Goal: Register for event/course

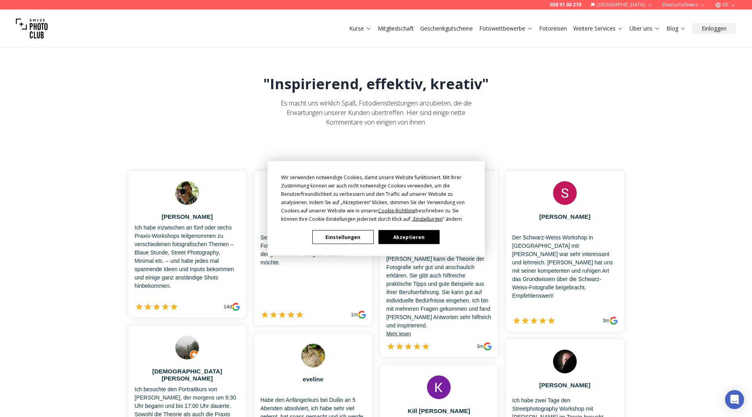
click at [396, 241] on button "Akzeptieren" at bounding box center [408, 237] width 61 height 14
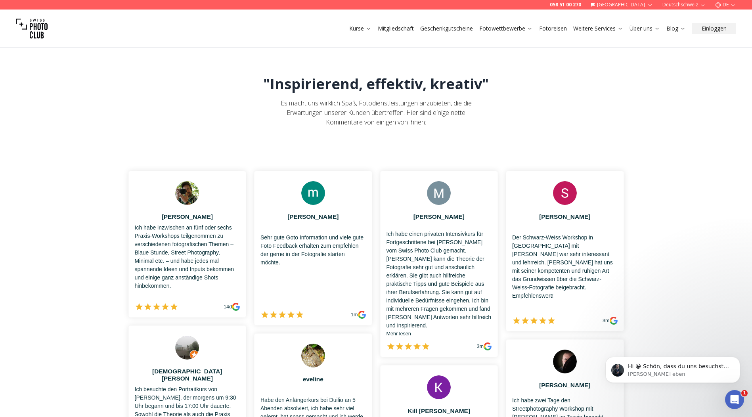
click at [393, 27] on link "Mitgliedschaft" at bounding box center [396, 29] width 36 height 8
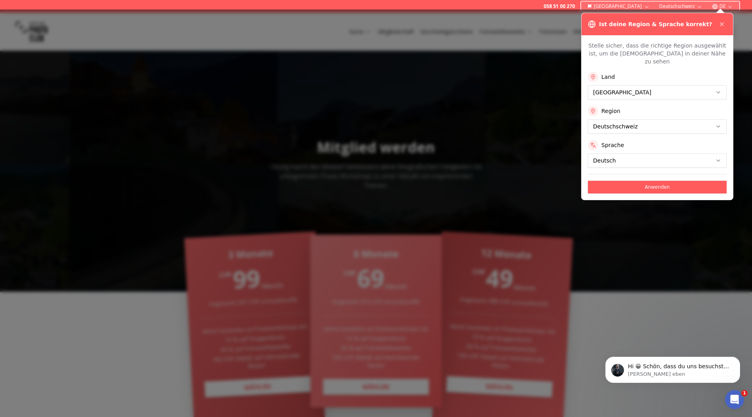
click at [634, 260] on div at bounding box center [376, 213] width 752 height 407
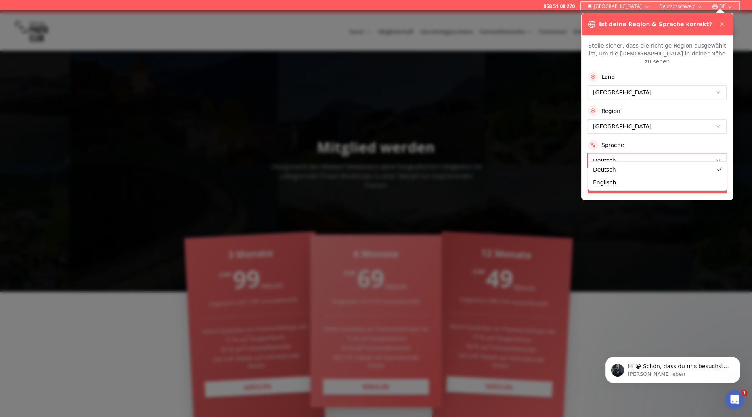
click at [610, 181] on button "Anwenden" at bounding box center [657, 187] width 139 height 13
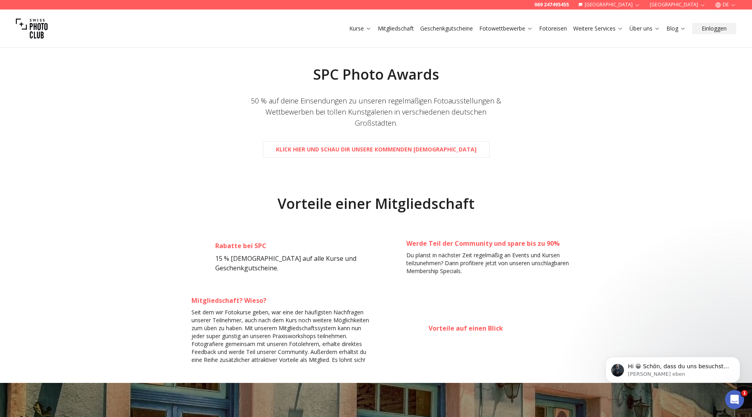
scroll to position [317, 0]
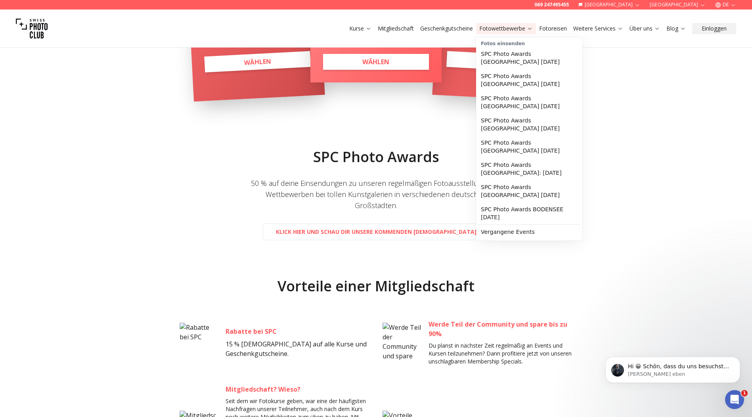
click at [506, 27] on link "Fotowettbewerbe" at bounding box center [505, 29] width 53 height 8
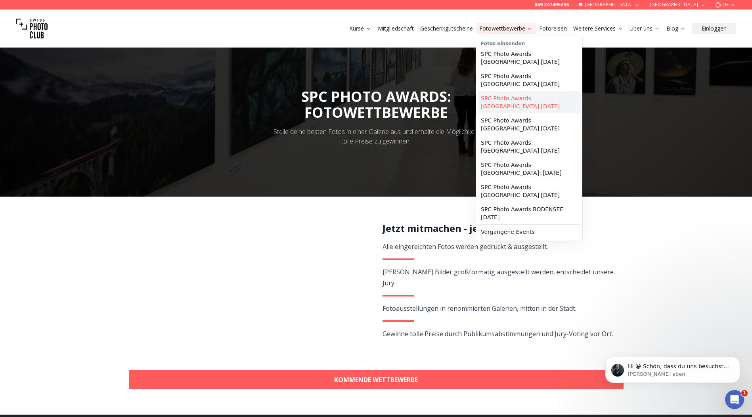
click at [497, 94] on link "SPC Photo Awards [GEOGRAPHIC_DATA] [DATE]" at bounding box center [528, 102] width 103 height 22
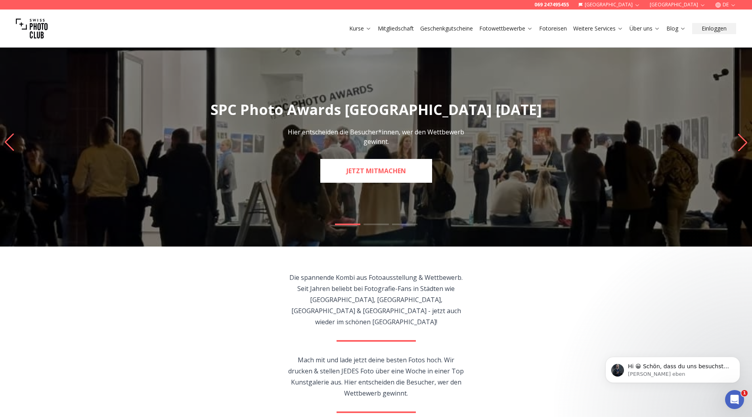
click at [374, 171] on link "JETZT MITMACHEN" at bounding box center [376, 171] width 112 height 24
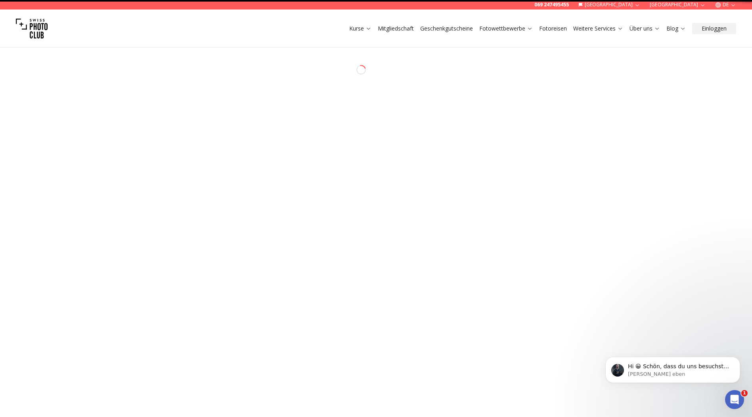
select select "*******"
